Goal: Information Seeking & Learning: Learn about a topic

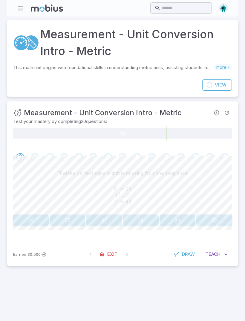
click at [30, 221] on button "36" at bounding box center [31, 219] width 36 height 11
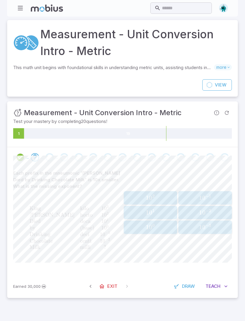
click at [208, 225] on span "−" at bounding box center [207, 225] width 3 height 5
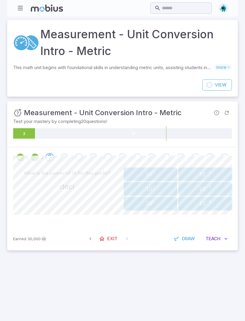
click at [221, 238] on button "Teach Me" at bounding box center [216, 238] width 30 height 11
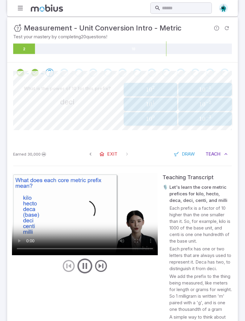
scroll to position [85, 0]
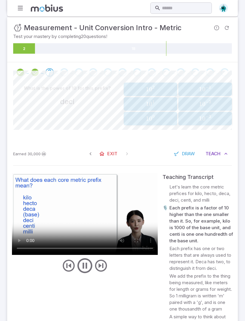
click at [224, 151] on icon "button" at bounding box center [226, 154] width 6 height 6
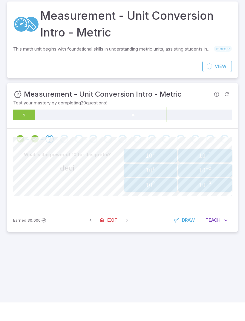
scroll to position [19, 0]
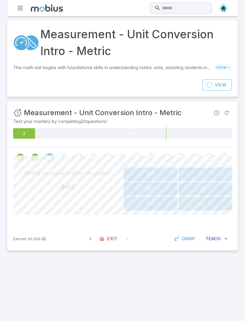
click at [217, 170] on div "1 0 − 1 10^{-1} 1 0 − 1" at bounding box center [205, 174] width 50 height 9
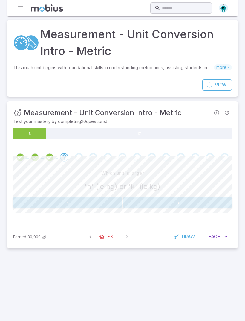
click at [110, 197] on button "k" at bounding box center [67, 202] width 109 height 11
click at [197, 197] on button "(base)" at bounding box center [177, 202] width 109 height 11
click at [91, 197] on button "k" at bounding box center [67, 202] width 109 height 11
click at [103, 197] on button "d" at bounding box center [67, 202] width 109 height 11
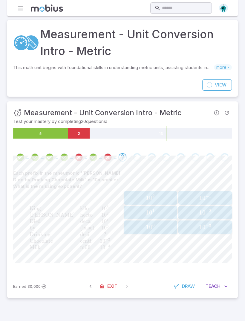
click at [208, 193] on span "−" at bounding box center [207, 195] width 3 height 5
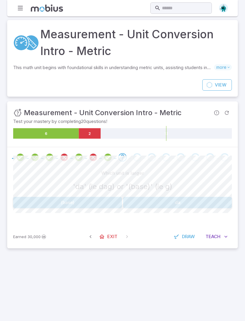
click at [105, 197] on button "(base)" at bounding box center [67, 202] width 109 height 11
click at [179, 197] on button "0.01" at bounding box center [178, 202] width 36 height 11
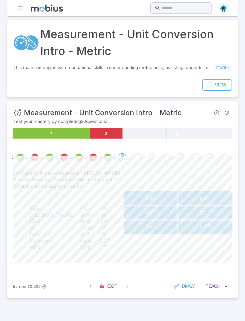
click at [214, 223] on span "1 0 − 3" at bounding box center [205, 226] width 50 height 7
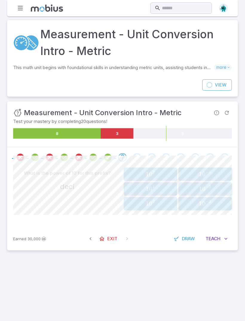
click at [214, 170] on span "1 0 − 1" at bounding box center [205, 173] width 50 height 7
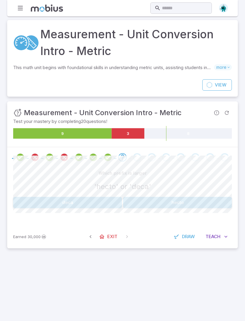
click at [165, 197] on button "hecto" at bounding box center [177, 202] width 109 height 11
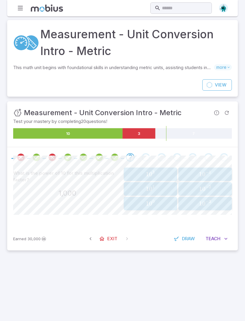
click at [167, 170] on span "1 0 3" at bounding box center [150, 173] width 50 height 7
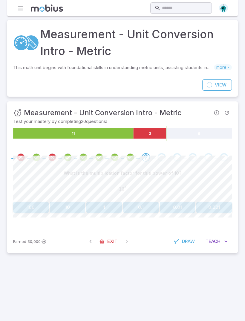
click at [71, 201] on button "10" at bounding box center [68, 206] width 36 height 11
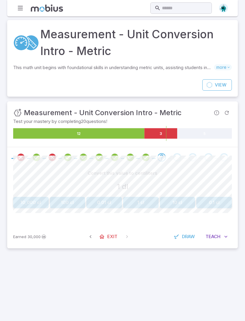
click at [223, 197] on button "0.1 cl" at bounding box center [214, 202] width 36 height 11
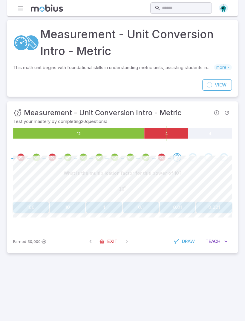
click at [106, 201] on button "1" at bounding box center [104, 206] width 36 height 11
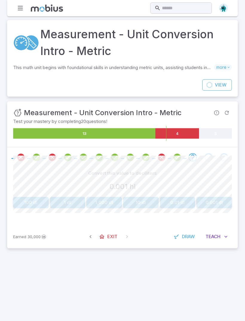
click at [139, 197] on button "10 dl" at bounding box center [141, 202] width 36 height 11
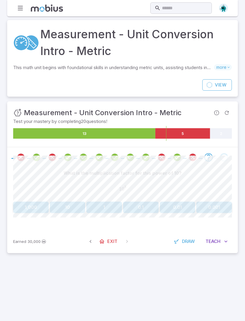
click at [31, 201] on button "1,000" at bounding box center [31, 206] width 36 height 11
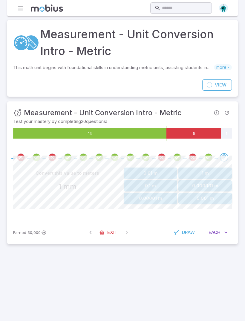
click at [159, 180] on button "0.1 m" at bounding box center [150, 185] width 53 height 11
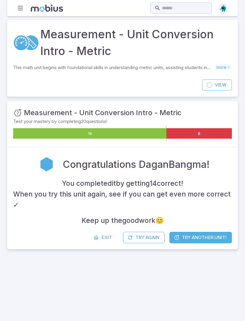
click at [200, 234] on span "Try Another Unit!" at bounding box center [204, 237] width 45 height 7
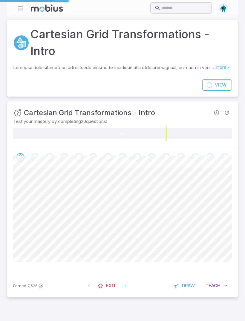
scroll to position [0, 0]
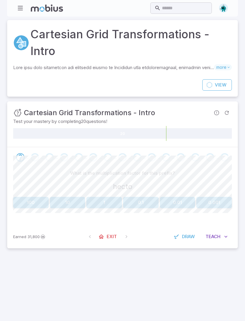
click at [111, 237] on span "Exit" at bounding box center [112, 236] width 10 height 7
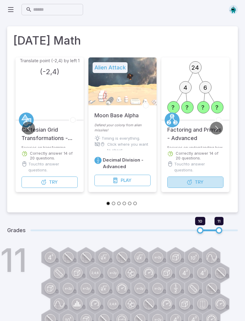
click at [203, 180] on button "Try Unit" at bounding box center [195, 181] width 56 height 11
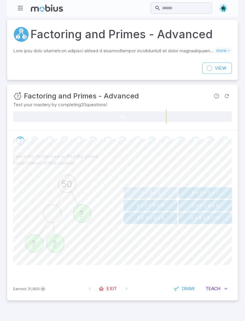
click at [166, 190] on button "2 x 5 x 5" at bounding box center [150, 192] width 53 height 11
click at [216, 215] on button "2 x 2 x 7" at bounding box center [204, 217] width 53 height 11
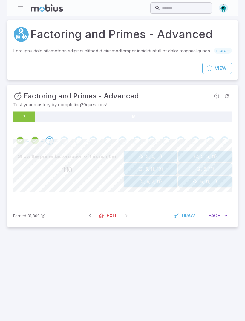
click at [216, 168] on button "{2, 5, 11}" at bounding box center [204, 168] width 53 height 11
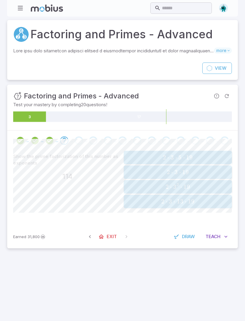
click at [218, 173] on span "2 ⋅ 3 ⋅ 19" at bounding box center [177, 171] width 104 height 7
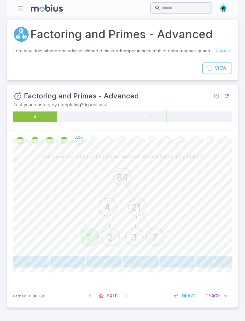
click at [146, 259] on button "2" at bounding box center [141, 261] width 36 height 11
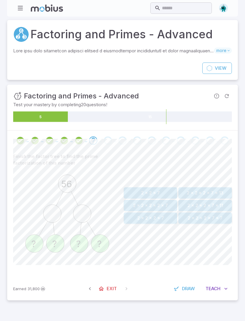
click at [161, 217] on button "2 x 2 x 2 x 7" at bounding box center [150, 217] width 53 height 11
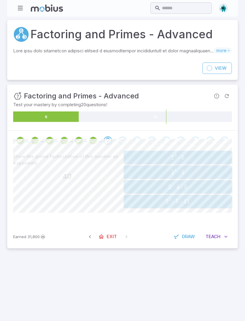
click at [201, 183] on span "2 ⋅ 4 ⋅ 5" at bounding box center [177, 186] width 104 height 7
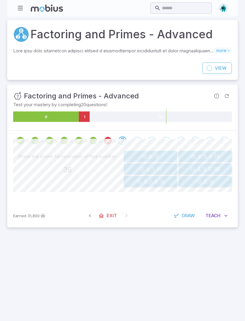
click at [168, 167] on button "{2, 2, 3, 3}" at bounding box center [150, 168] width 53 height 11
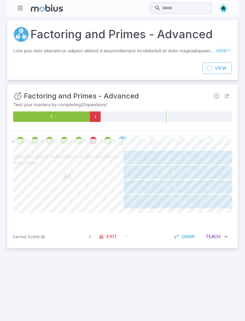
click at [197, 156] on span "2 2 ⋅ 3 ⋅ 7" at bounding box center [177, 157] width 104 height 7
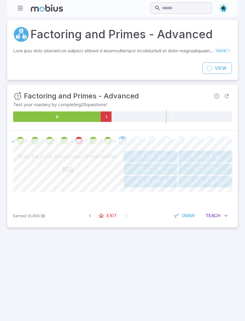
click at [161, 167] on button "{2, 2, 3, 9}" at bounding box center [150, 168] width 53 height 11
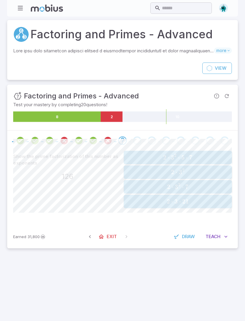
click at [198, 184] on span "2 ⋅ 3 2 ⋅ 7" at bounding box center [177, 186] width 104 height 7
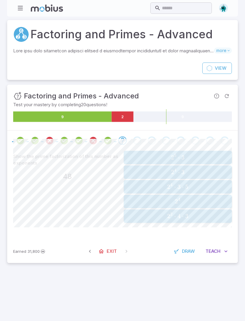
click at [202, 170] on span "2 4 ⋅ 3" at bounding box center [177, 171] width 104 height 7
click at [200, 215] on span "2 3 ⋅ 3 ⋅ 5" at bounding box center [177, 215] width 104 height 7
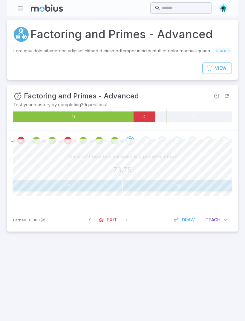
click at [98, 186] on button "73" at bounding box center [67, 185] width 109 height 11
click at [104, 184] on button "79" at bounding box center [67, 185] width 109 height 11
click at [114, 180] on button "61" at bounding box center [67, 185] width 109 height 11
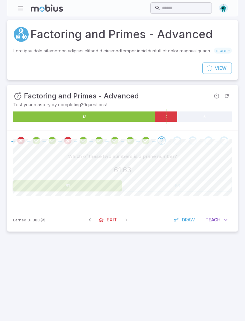
click at [107, 184] on button "61" at bounding box center [67, 185] width 109 height 11
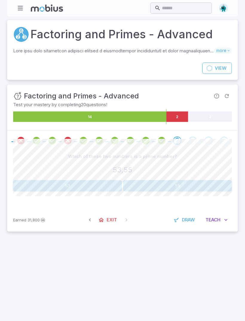
click at [101, 181] on button "53" at bounding box center [67, 185] width 109 height 11
click at [106, 188] on button "97" at bounding box center [67, 185] width 109 height 11
click at [104, 184] on button "Prime" at bounding box center [67, 185] width 109 height 11
click at [168, 184] on button "Composite" at bounding box center [177, 185] width 109 height 11
